Goal: Check status: Check status

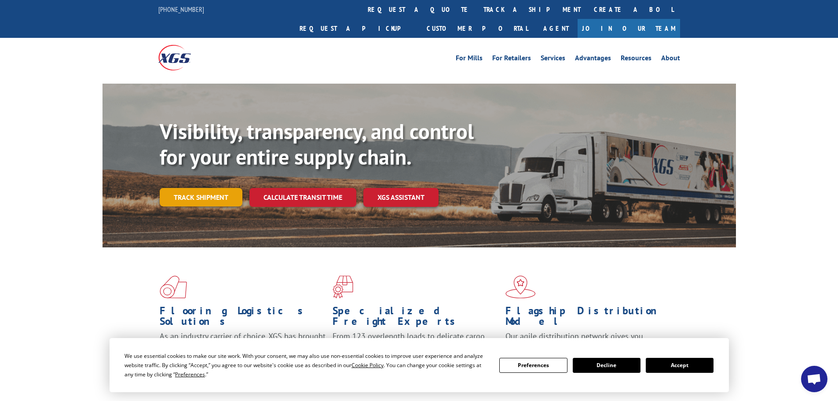
click at [198, 188] on link "Track shipment" at bounding box center [201, 197] width 83 height 18
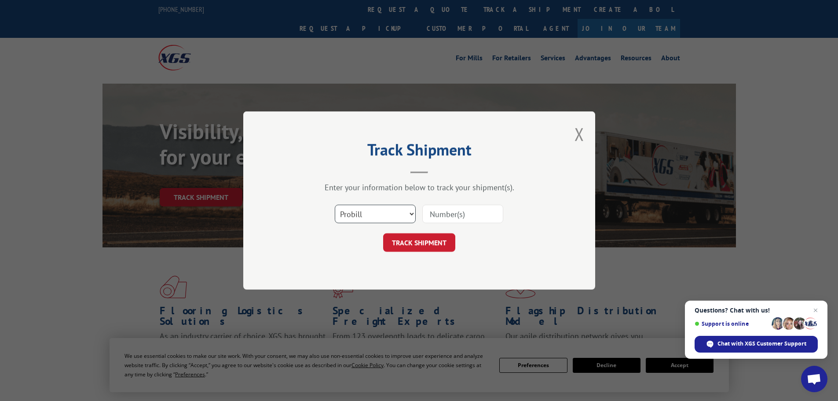
click at [393, 217] on select "Select category... Probill BOL PO" at bounding box center [375, 214] width 81 height 18
select select "po"
click at [335, 205] on select "Select category... Probill BOL PO" at bounding box center [375, 214] width 81 height 18
click at [440, 217] on input at bounding box center [462, 214] width 81 height 18
type input "11527904"
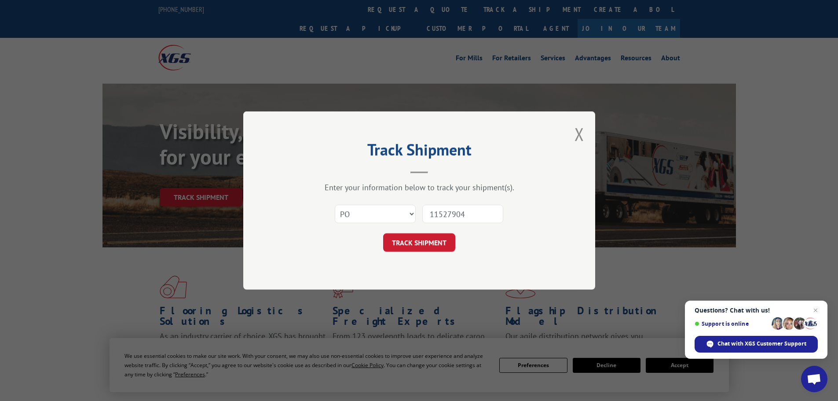
click at [383, 233] on button "TRACK SHIPMENT" at bounding box center [419, 242] width 72 height 18
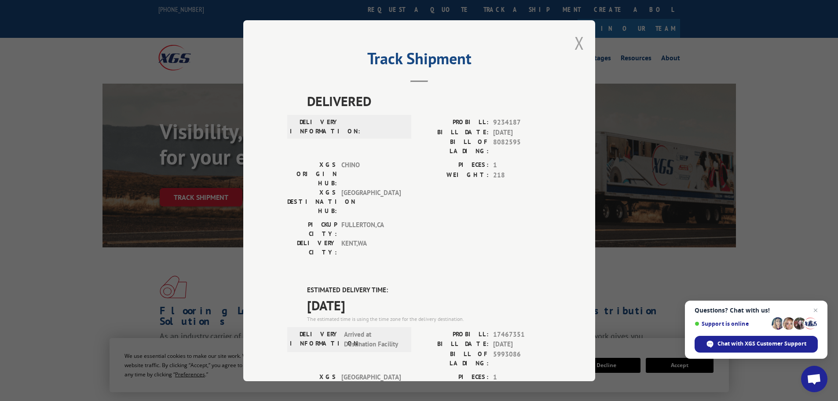
click at [575, 45] on button "Close modal" at bounding box center [580, 42] width 10 height 23
